Goal: Go to known website: Go to known website

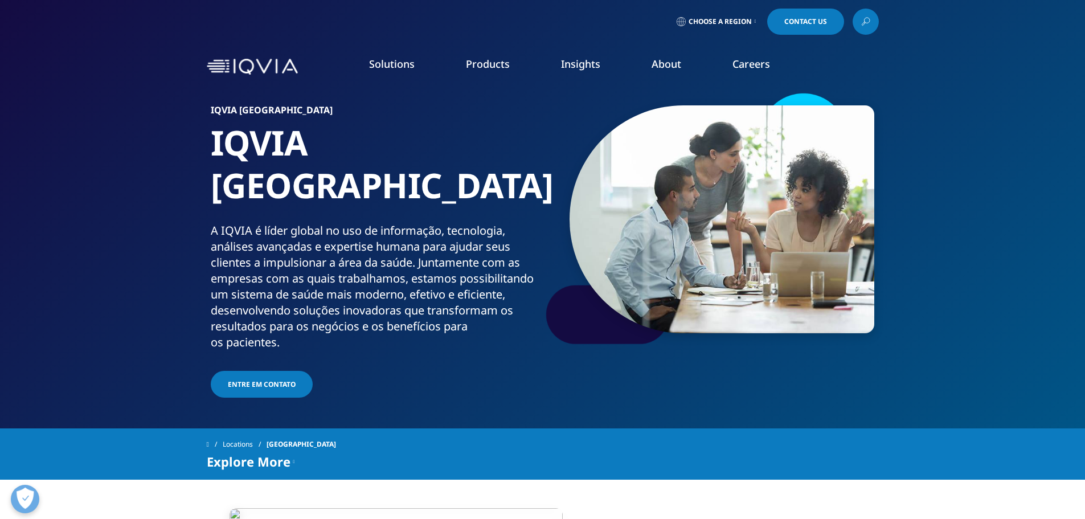
click at [226, 67] on img at bounding box center [252, 67] width 91 height 17
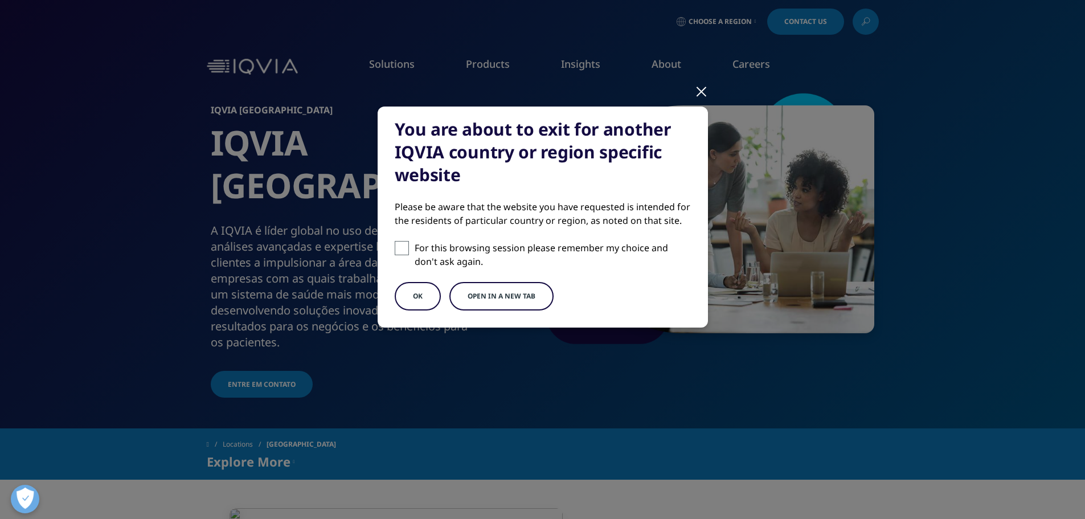
click at [399, 248] on span at bounding box center [402, 248] width 14 height 14
click at [399, 248] on input "For this browsing session please remember my choice and don't ask again." at bounding box center [402, 248] width 14 height 14
checkbox input "true"
click at [408, 294] on button "OK" at bounding box center [418, 296] width 46 height 28
